Goal: Information Seeking & Learning: Learn about a topic

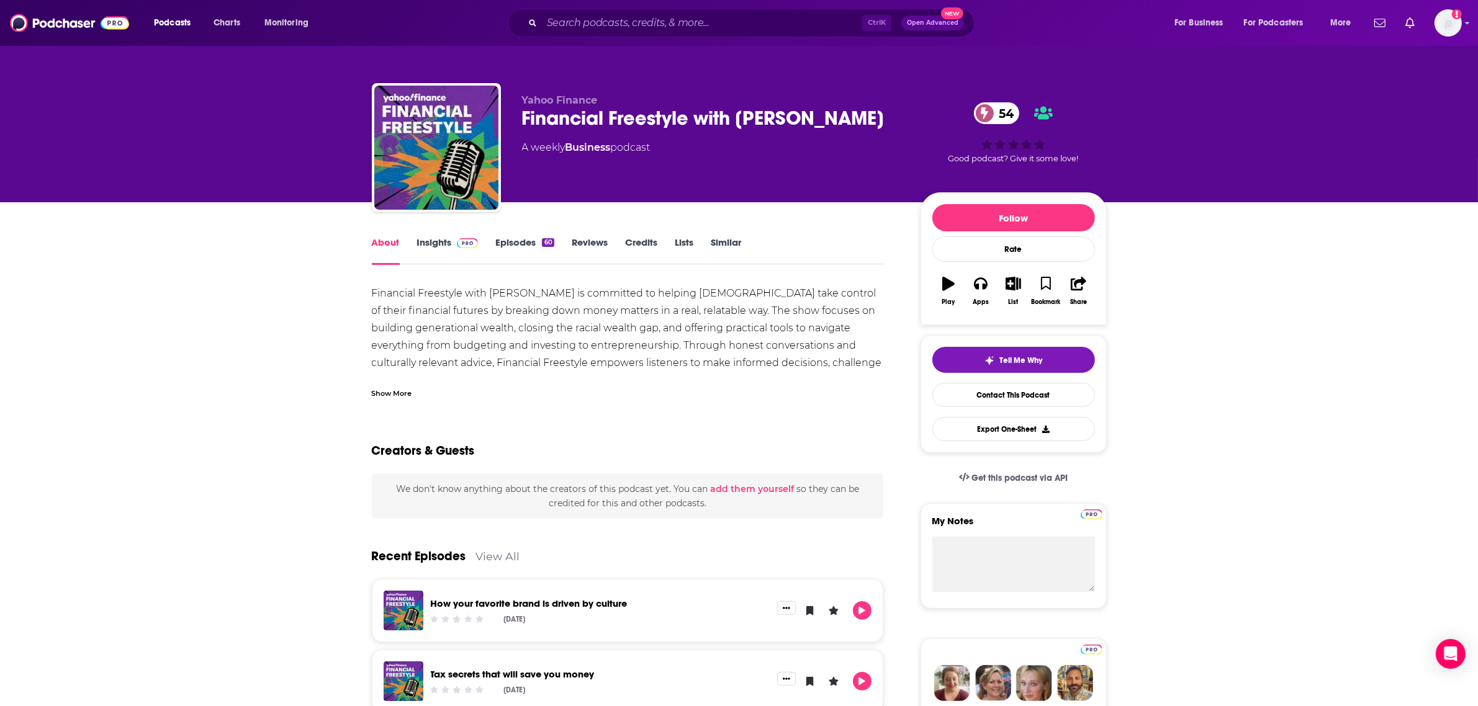
click at [711, 351] on div "Financial Freestyle with [PERSON_NAME] is committed to helping [DEMOGRAPHIC_DAT…" at bounding box center [628, 337] width 512 height 104
click at [385, 395] on div "Show More" at bounding box center [392, 393] width 40 height 12
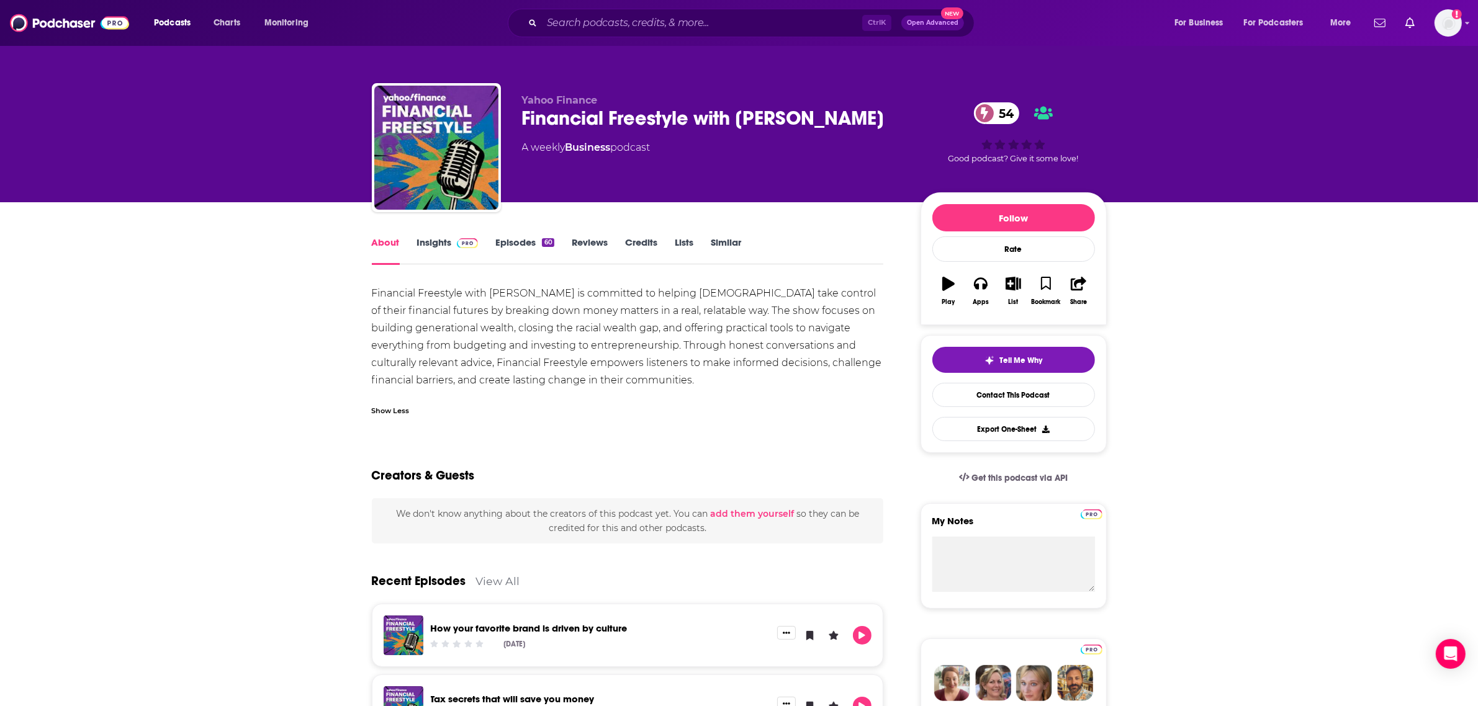
click at [446, 247] on link "Insights" at bounding box center [447, 250] width 61 height 29
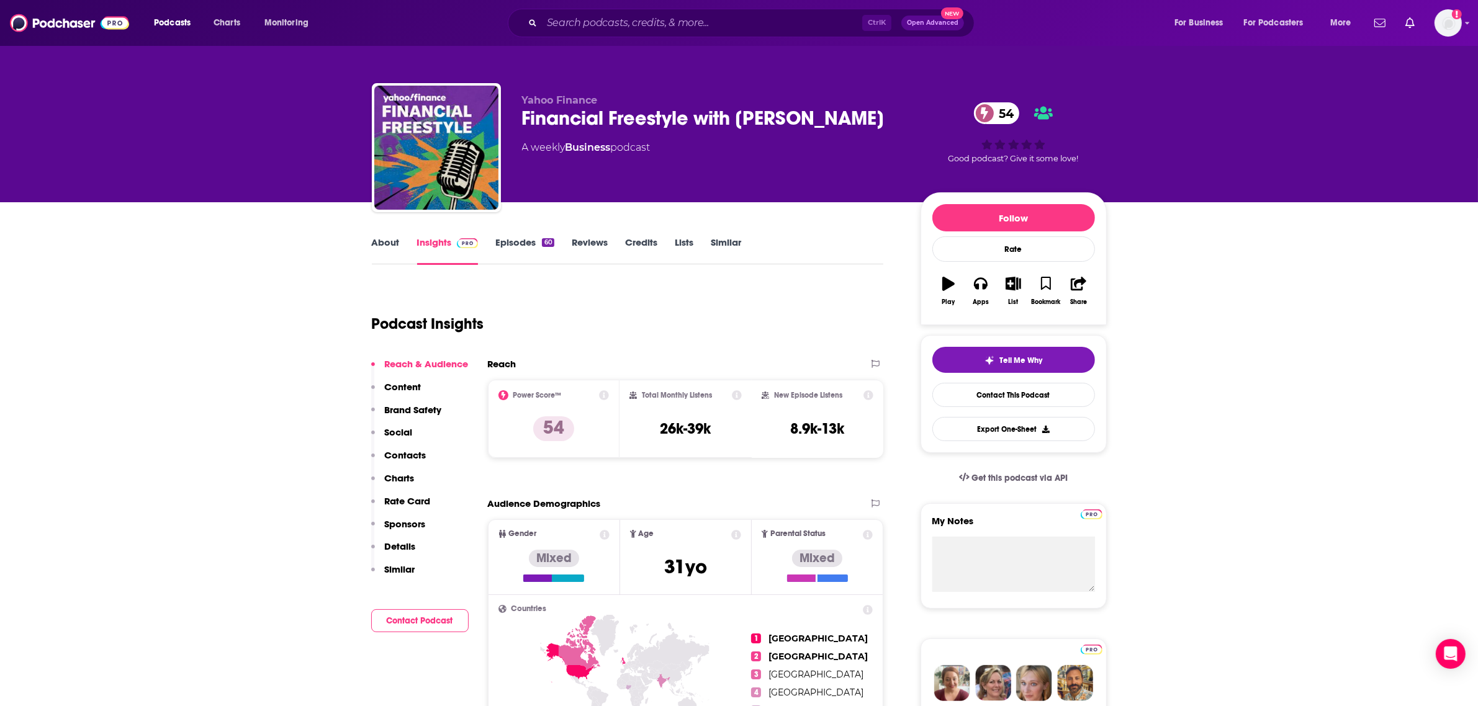
click at [392, 249] on link "About" at bounding box center [386, 250] width 28 height 29
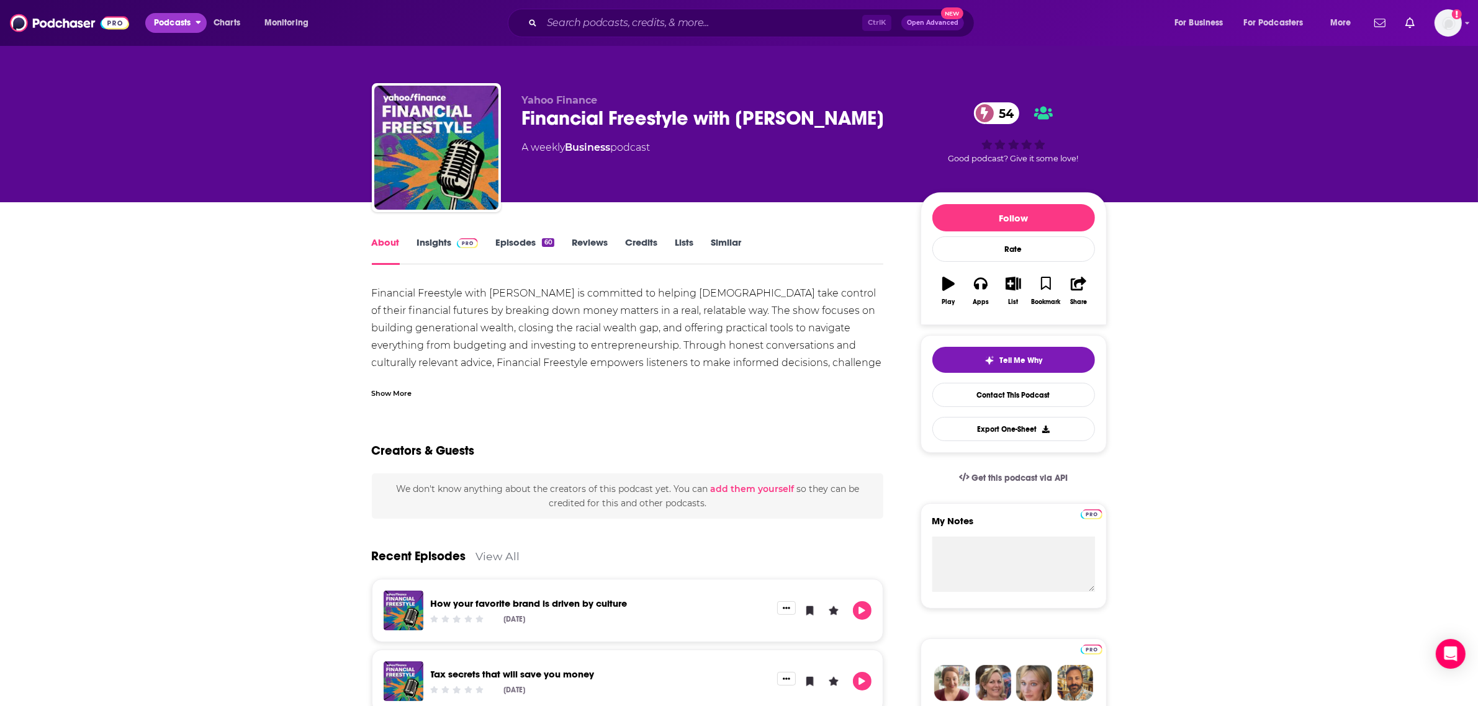
click at [171, 27] on span "Podcasts" at bounding box center [172, 22] width 37 height 17
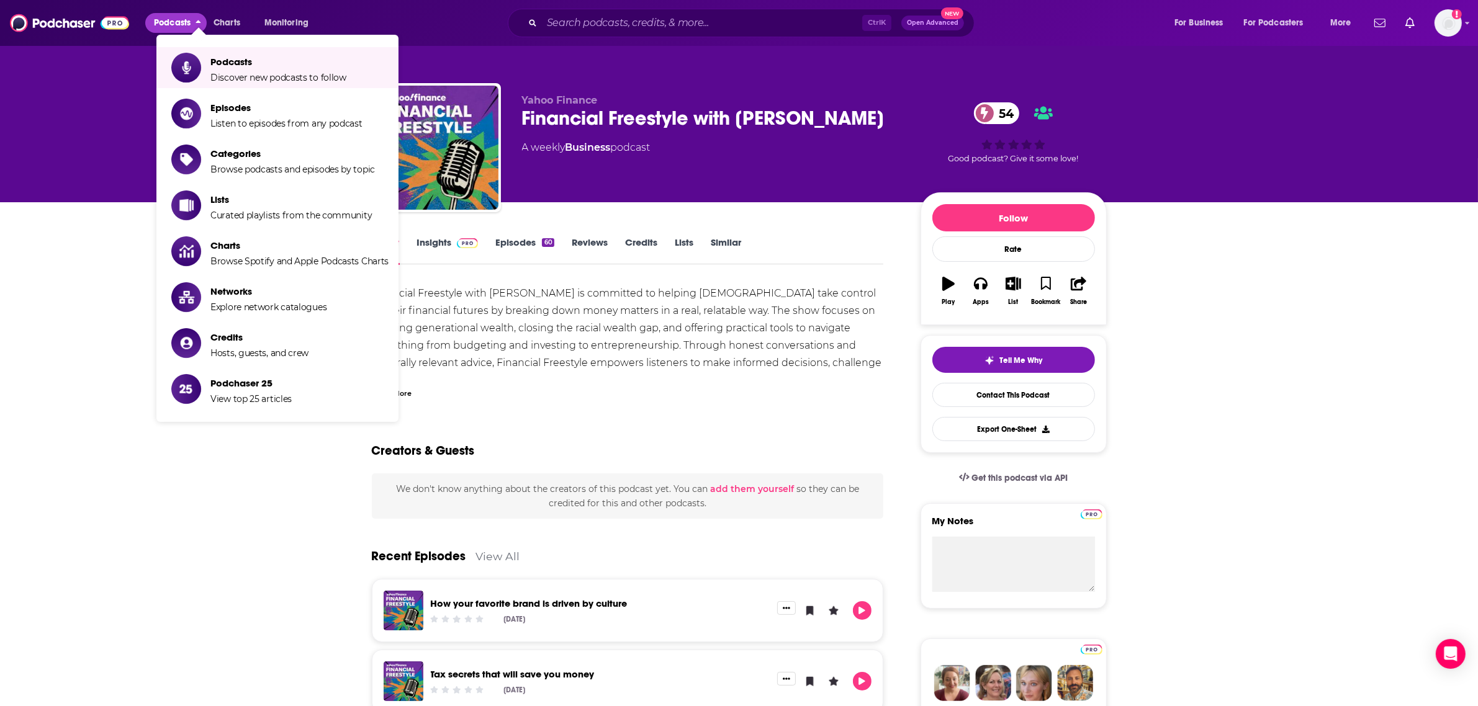
click at [191, 23] on button "Podcasts" at bounding box center [175, 23] width 61 height 20
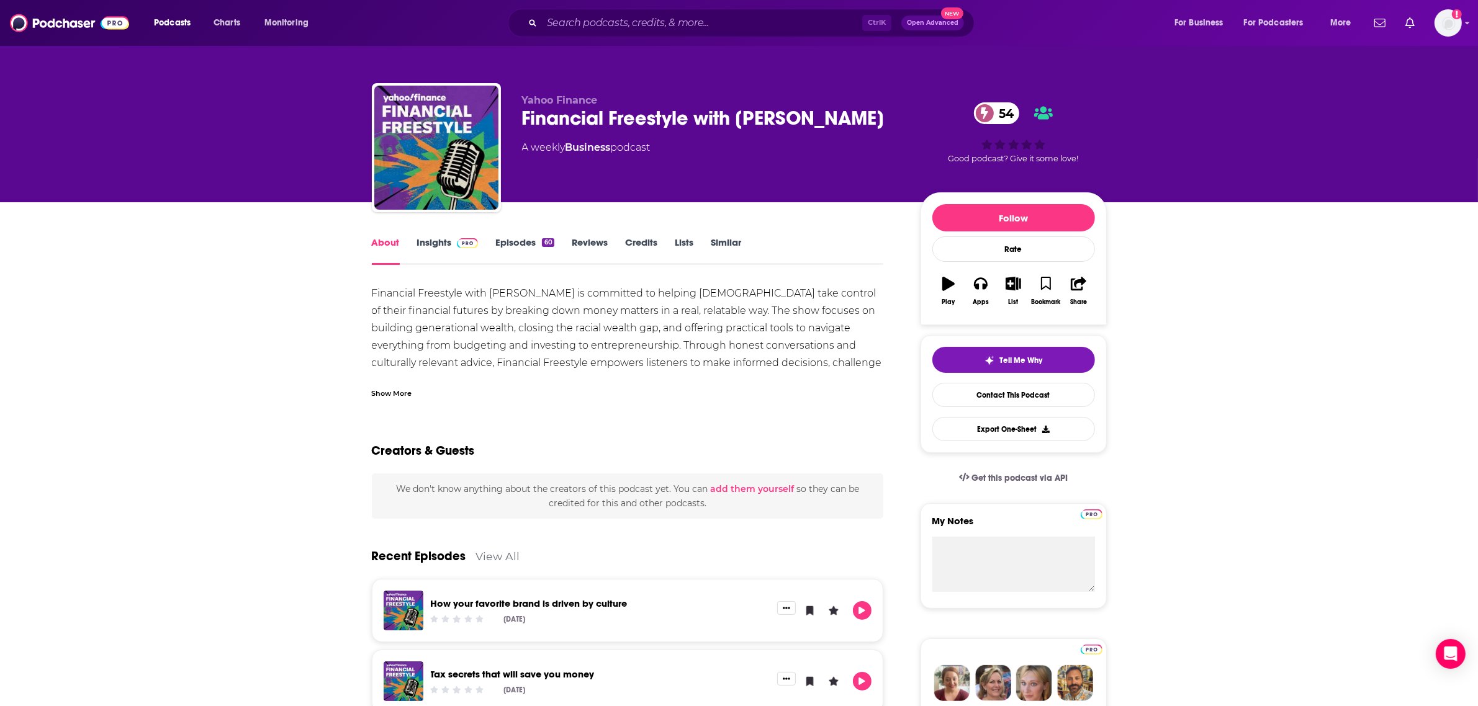
click at [435, 236] on link "Insights" at bounding box center [447, 250] width 61 height 29
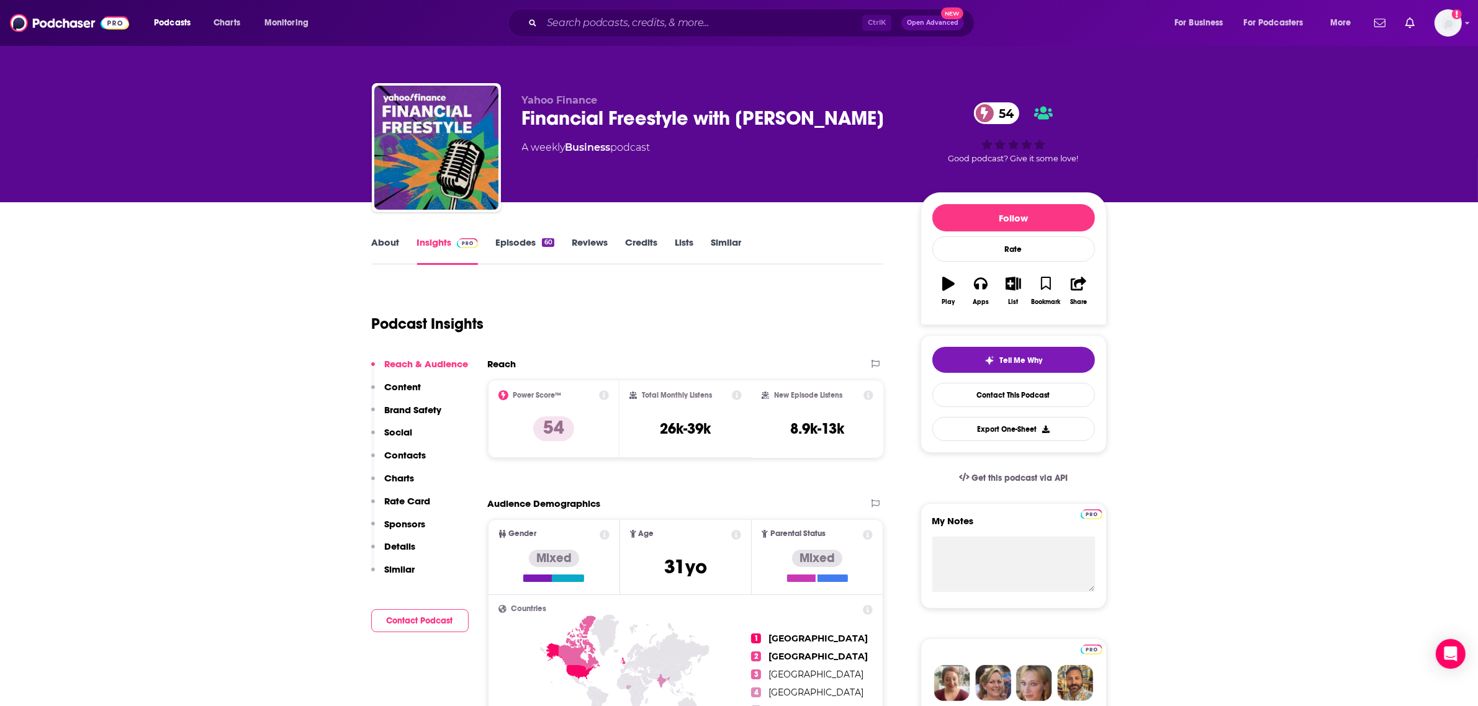
click at [398, 243] on link "About" at bounding box center [386, 250] width 28 height 29
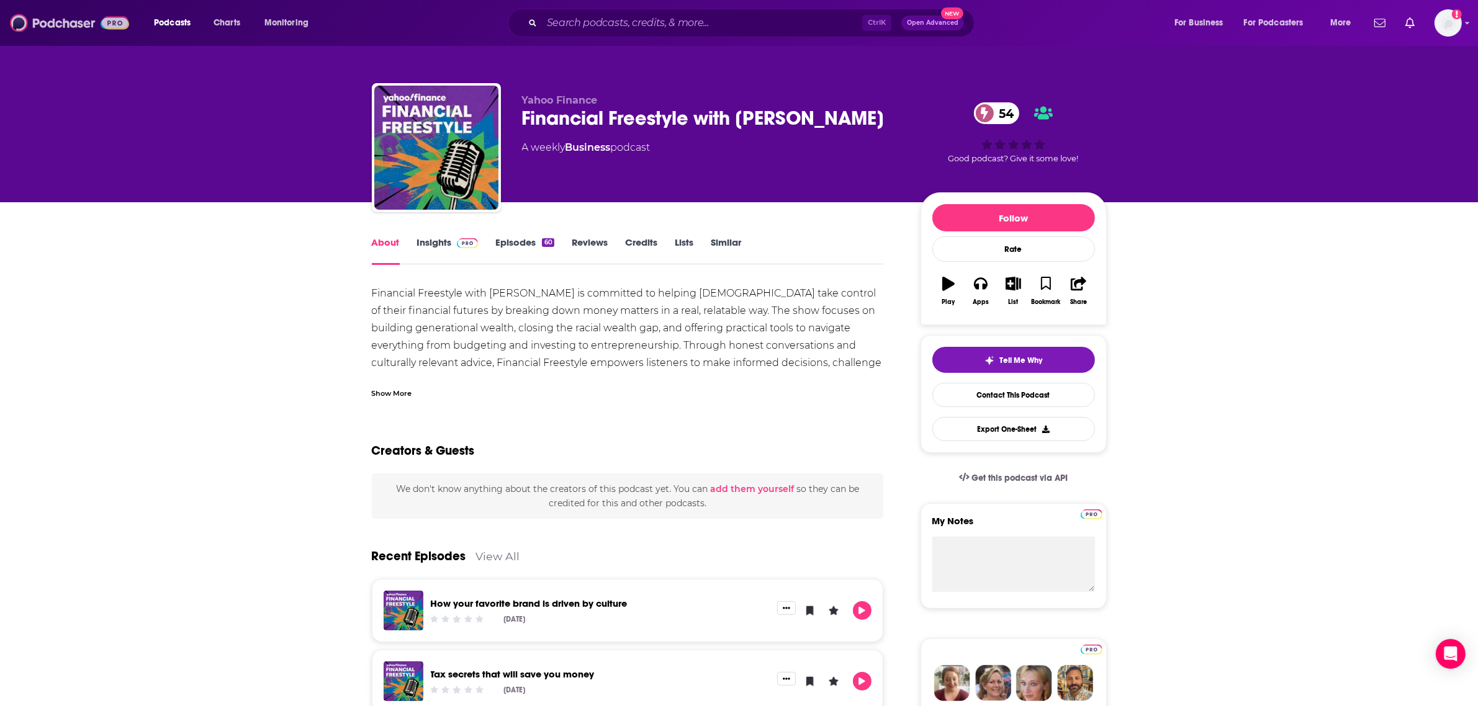
click at [68, 26] on img at bounding box center [69, 23] width 119 height 24
